Goal: Navigation & Orientation: Find specific page/section

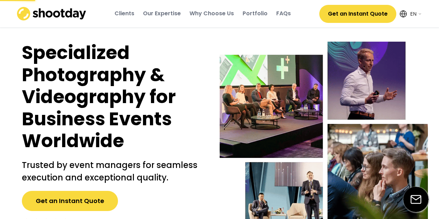
select select ""en""
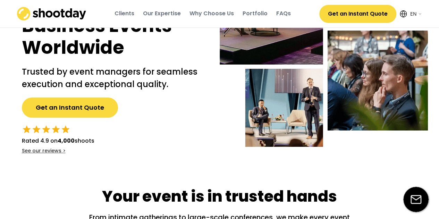
scroll to position [93, 0]
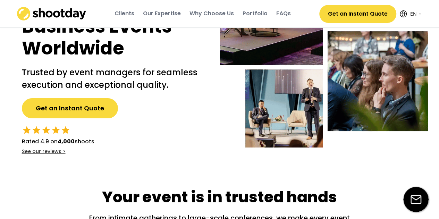
click at [218, 12] on div "Why Choose Us" at bounding box center [212, 14] width 44 height 8
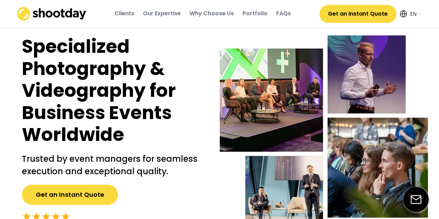
scroll to position [0, 0]
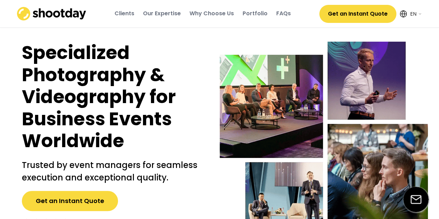
click at [259, 13] on div "Portfolio" at bounding box center [255, 14] width 25 height 8
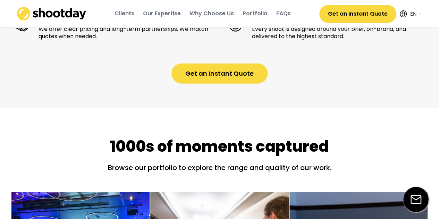
scroll to position [805, 0]
